Goal: Task Accomplishment & Management: Use online tool/utility

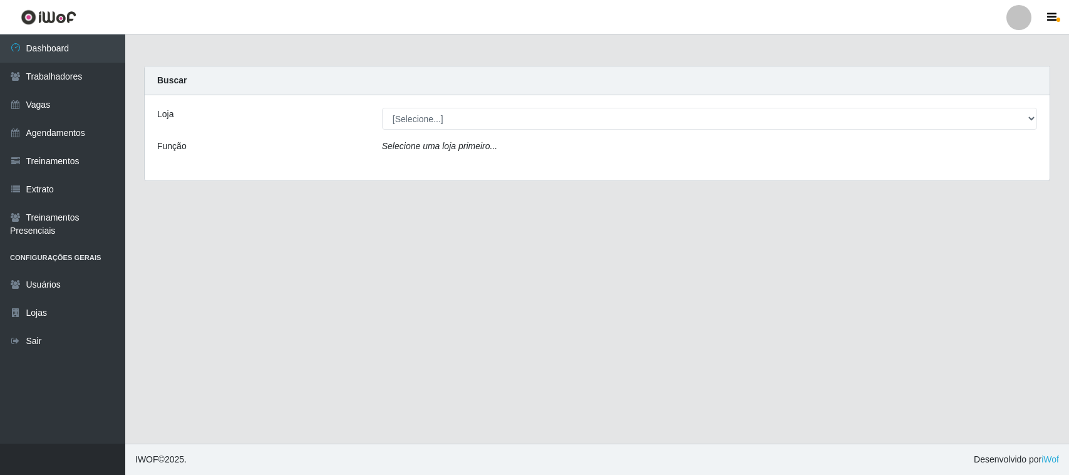
click at [592, 116] on select "[Selecione...] Nordestão - [GEOGRAPHIC_DATA]" at bounding box center [709, 119] width 655 height 22
select select "420"
click at [382, 108] on select "[Selecione...] Nordestão - [GEOGRAPHIC_DATA]" at bounding box center [709, 119] width 655 height 22
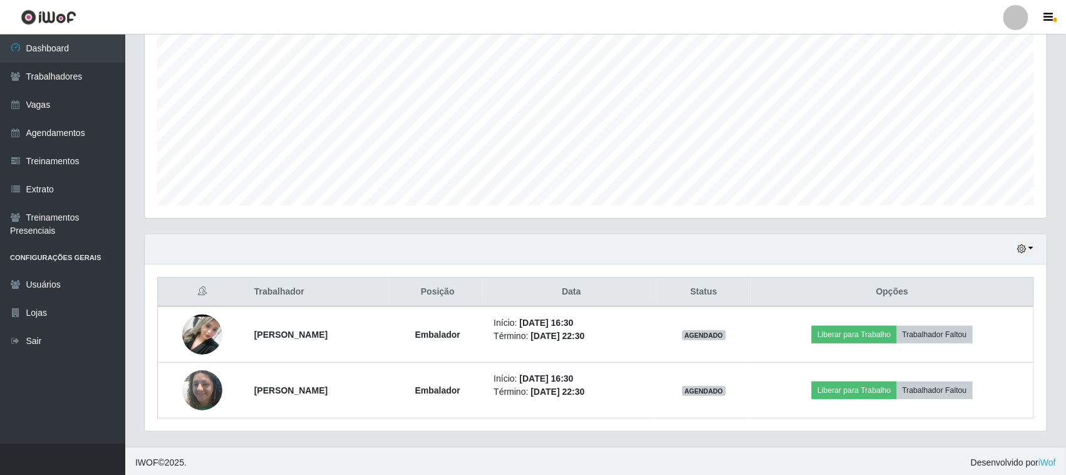
scroll to position [246, 0]
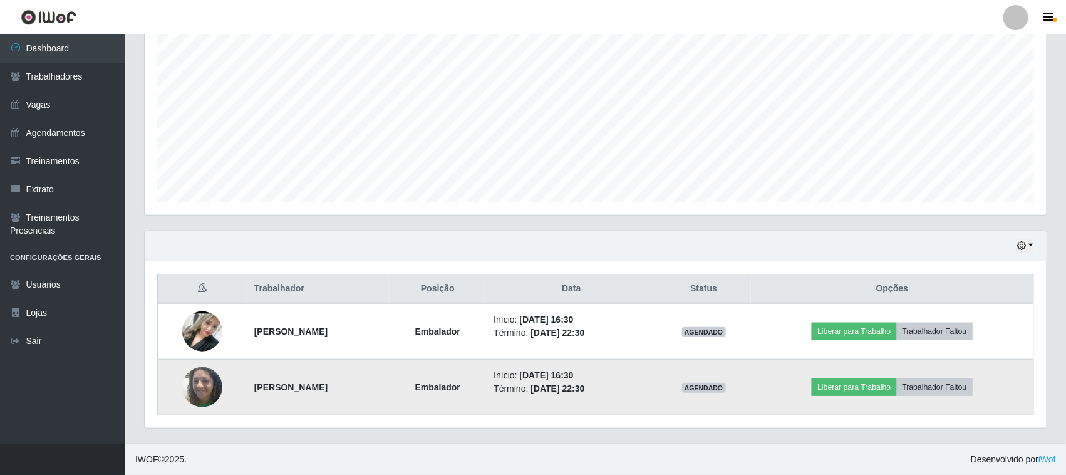
click at [882, 396] on td "Liberar para Trabalho Trabalhador Faltou" at bounding box center [892, 388] width 282 height 56
click at [881, 383] on button "Liberar para Trabalho" at bounding box center [854, 387] width 85 height 18
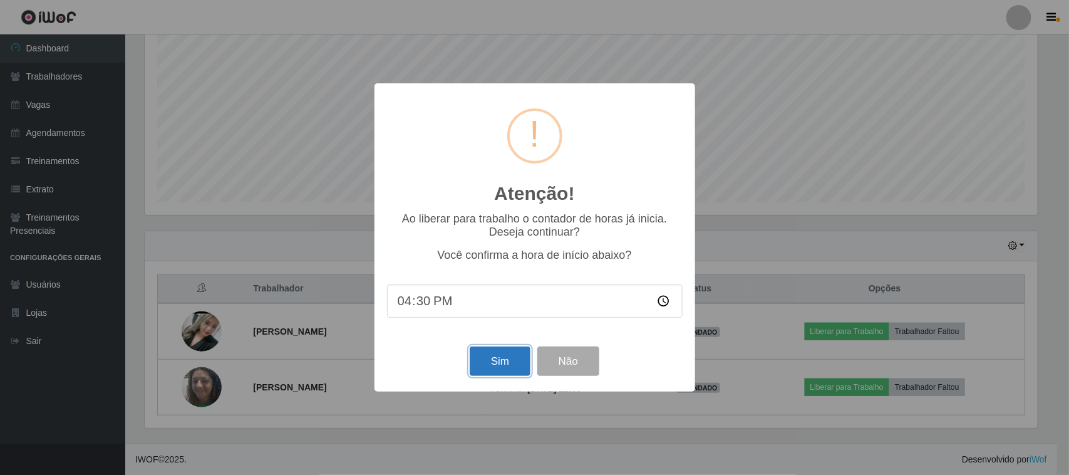
click at [511, 359] on button "Sim" at bounding box center [500, 360] width 61 height 29
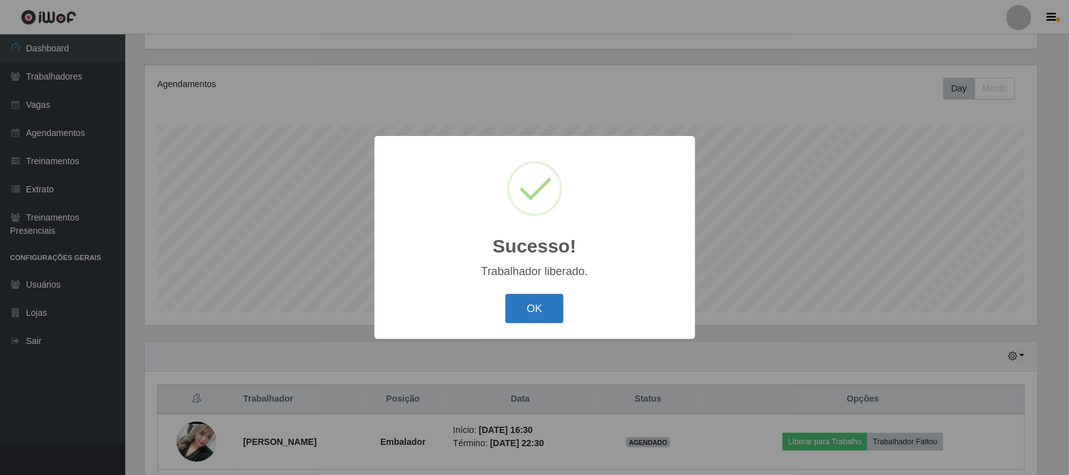
click at [517, 310] on button "OK" at bounding box center [534, 308] width 58 height 29
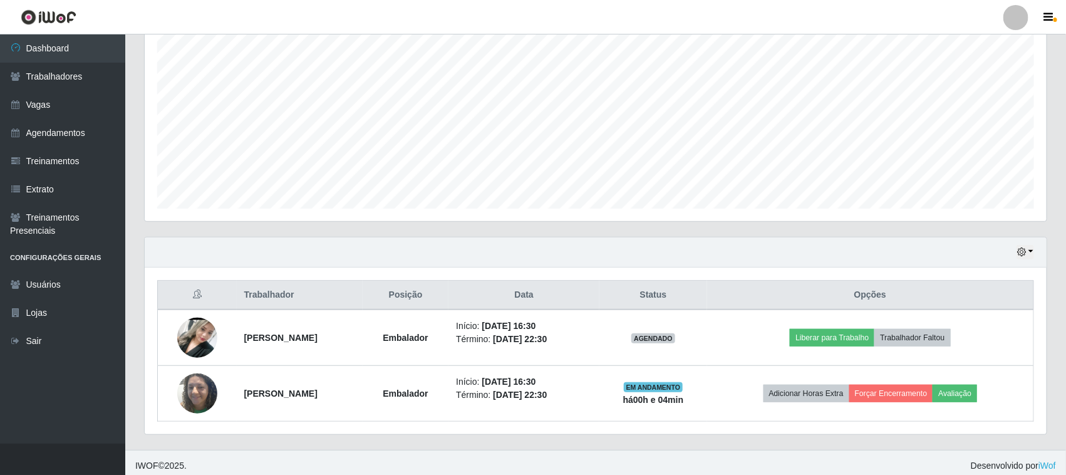
scroll to position [246, 0]
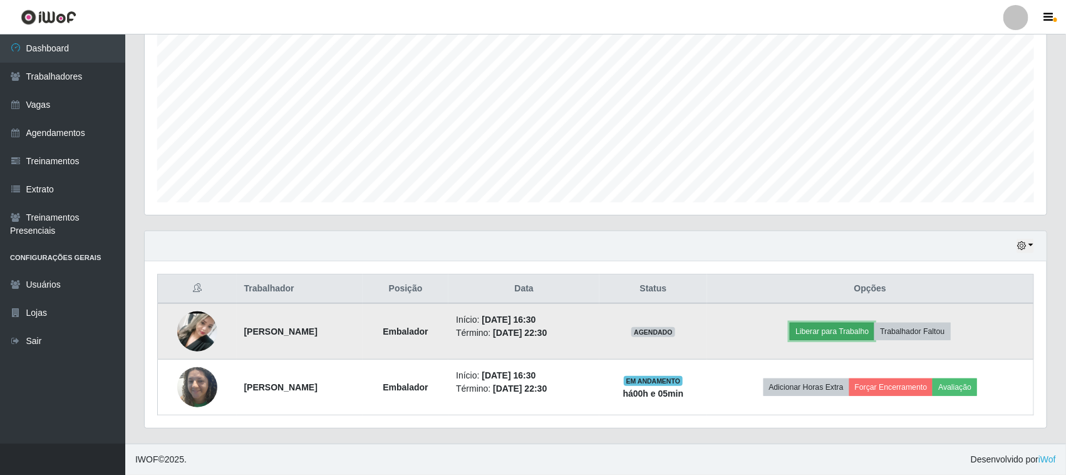
click at [874, 333] on button "Liberar para Trabalho" at bounding box center [832, 332] width 85 height 18
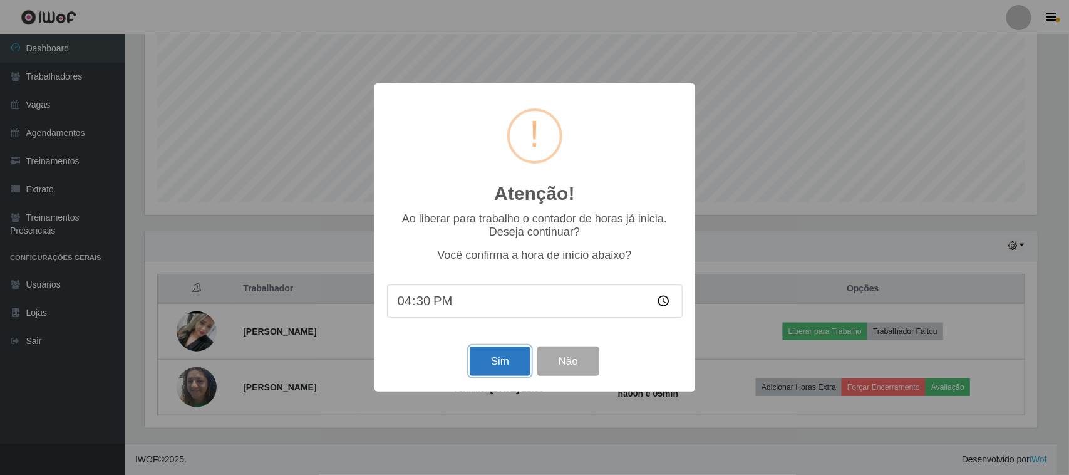
click at [497, 365] on button "Sim" at bounding box center [500, 360] width 61 height 29
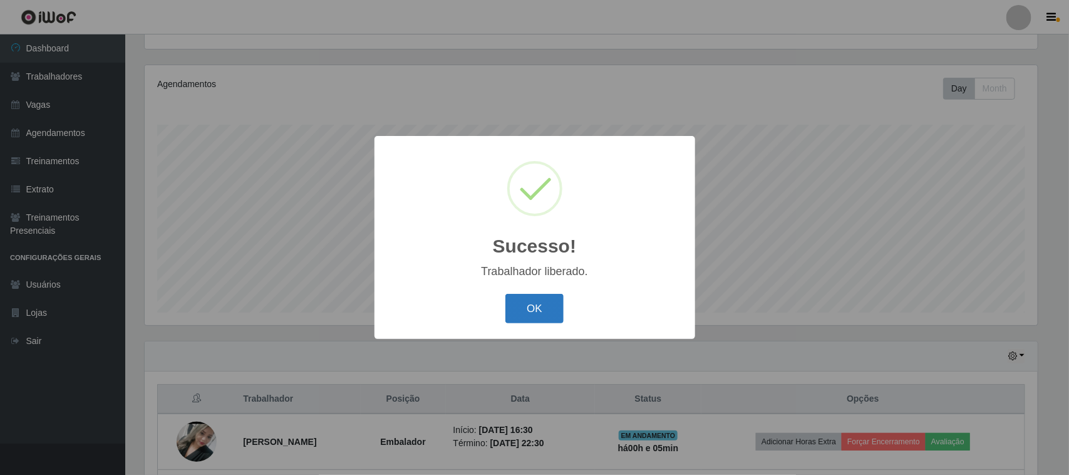
click at [537, 301] on button "OK" at bounding box center [534, 308] width 58 height 29
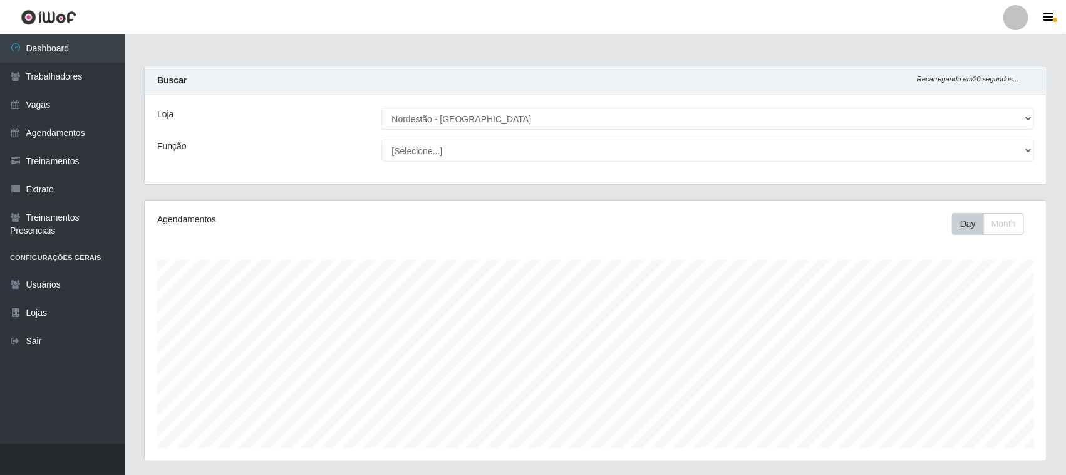
scroll to position [261, 902]
